Goal: Check status

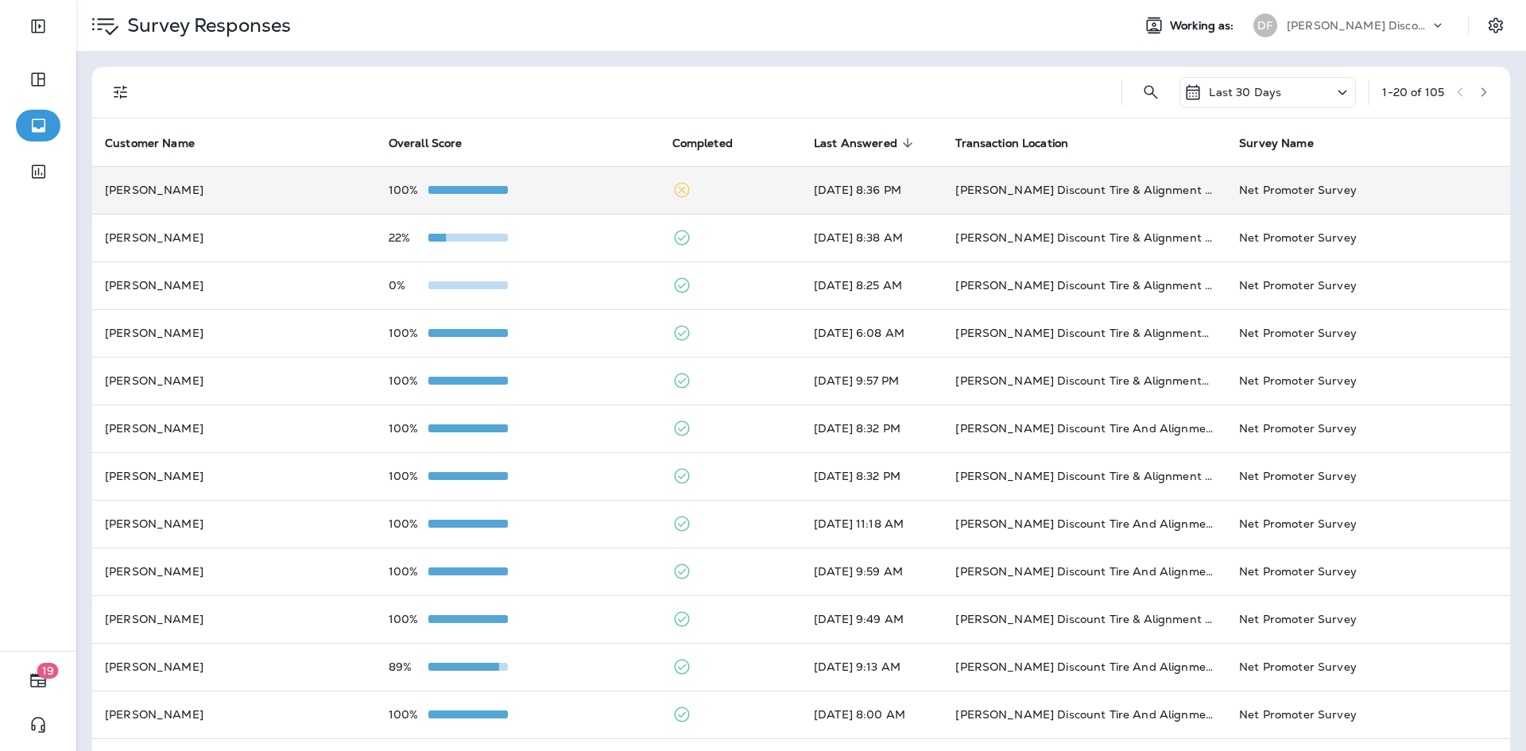
click at [296, 169] on td "[PERSON_NAME]" at bounding box center [234, 190] width 284 height 48
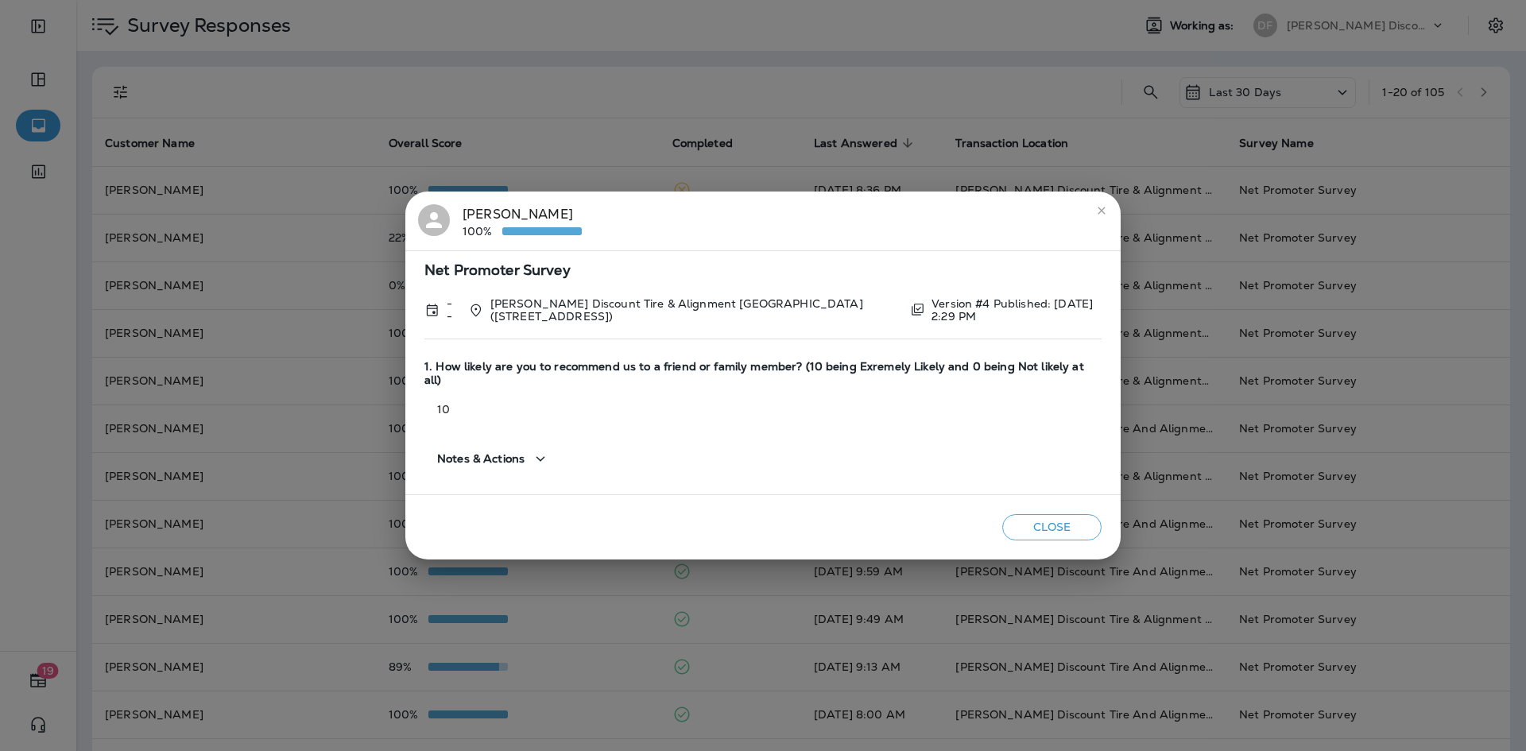
click at [1102, 217] on icon "close" at bounding box center [1101, 210] width 13 height 13
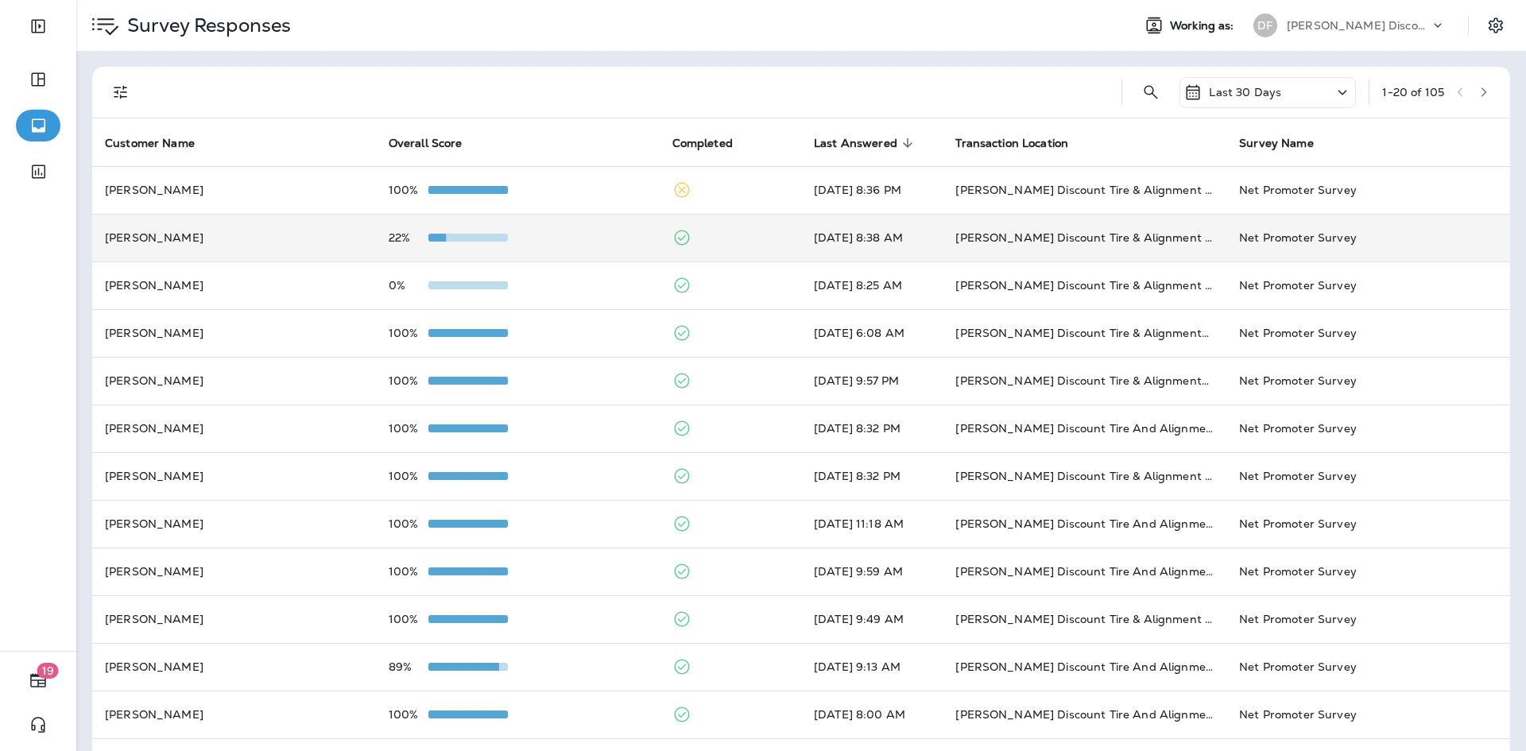
click at [272, 246] on td "[PERSON_NAME]" at bounding box center [234, 238] width 284 height 48
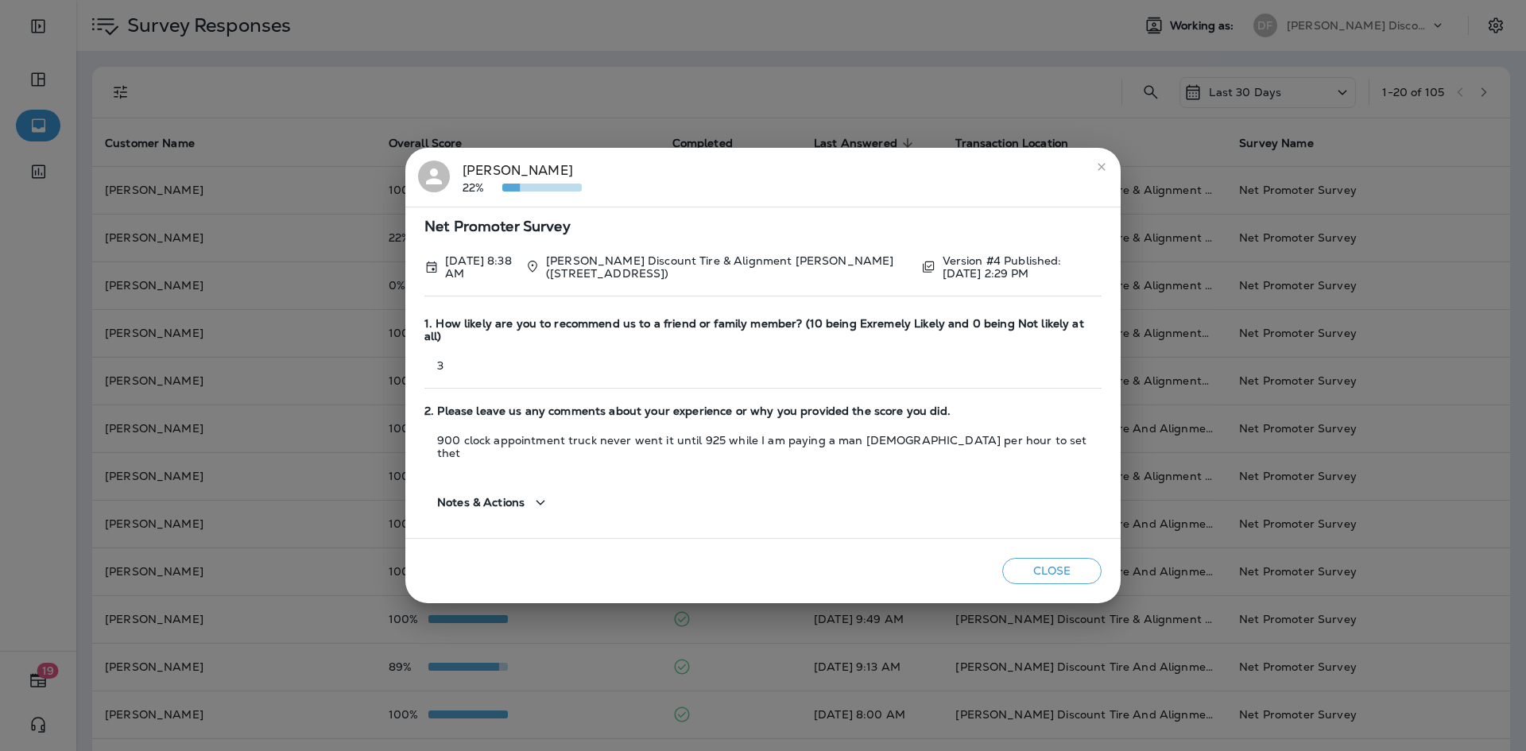
click at [1097, 173] on button "close" at bounding box center [1101, 166] width 25 height 25
